Goal: Transaction & Acquisition: Book appointment/travel/reservation

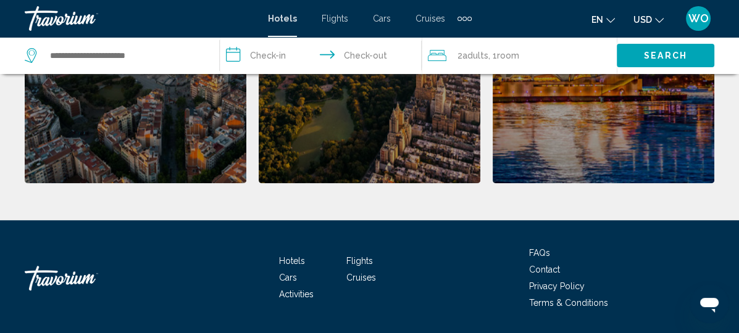
scroll to position [741, 0]
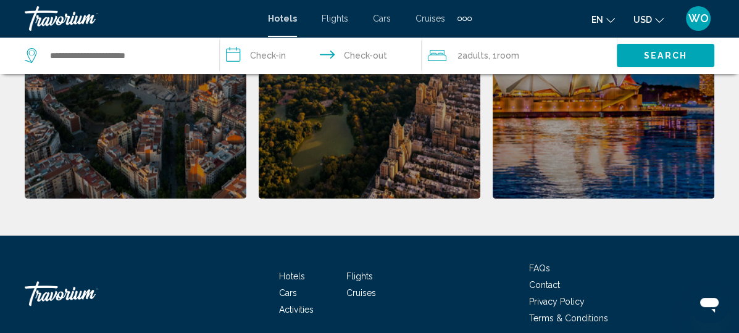
click at [0, 0] on div "[US_STATE]" at bounding box center [0, 0] width 0 height 0
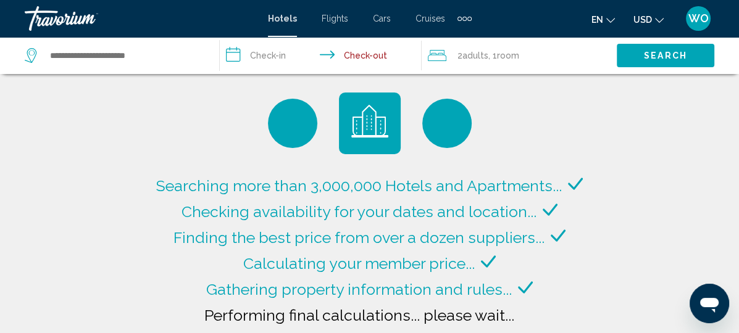
type input "**********"
